Goal: Navigation & Orientation: Find specific page/section

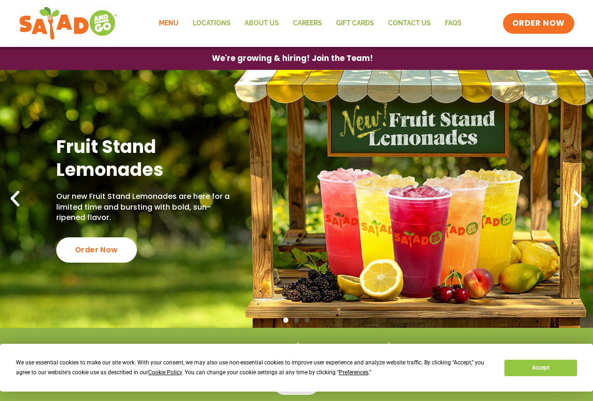
click at [173, 20] on link "Menu" at bounding box center [169, 24] width 34 height 22
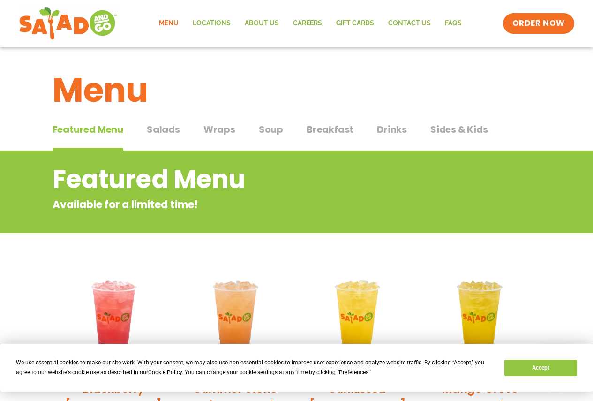
click at [168, 132] on span "Salads" at bounding box center [163, 129] width 33 height 14
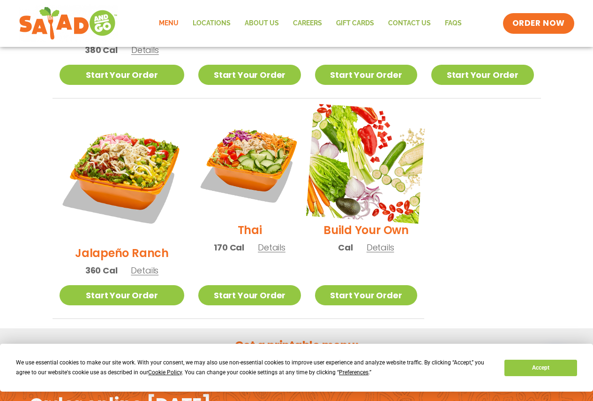
scroll to position [656, 0]
